Goal: Information Seeking & Learning: Learn about a topic

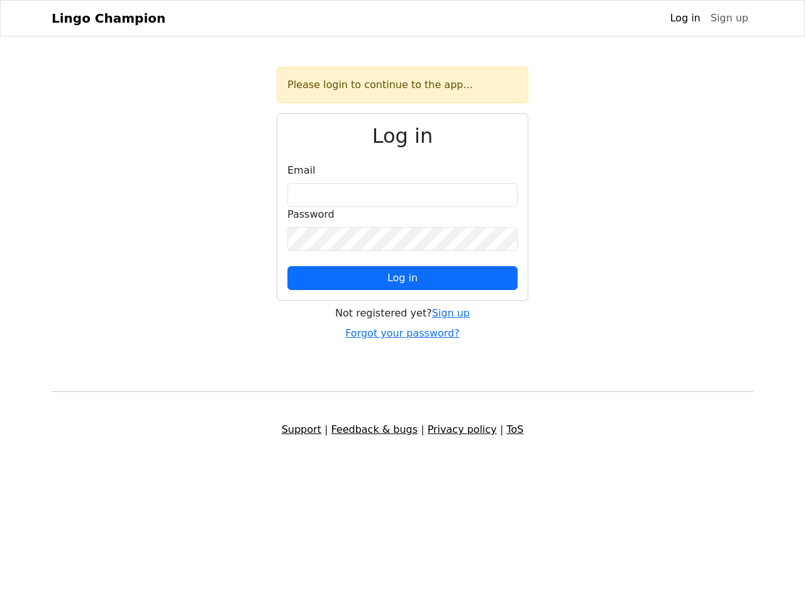
click at [402, 278] on span "Log in" at bounding box center [402, 278] width 30 height 12
